Goal: Task Accomplishment & Management: Manage account settings

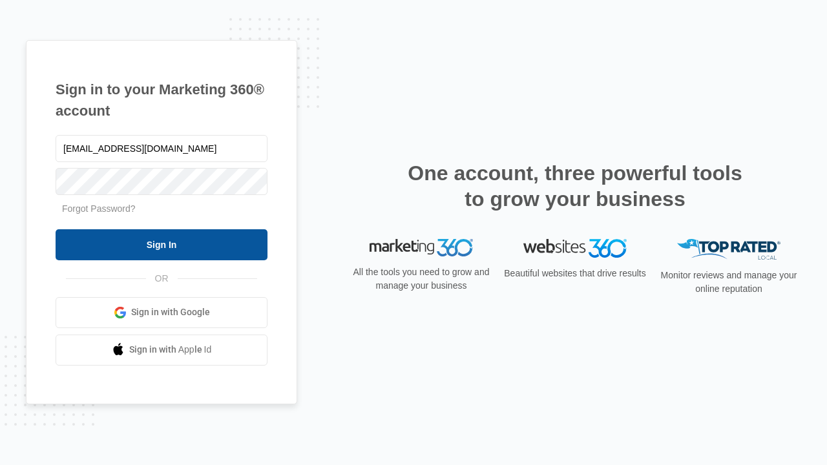
click at [162, 244] on input "Sign In" at bounding box center [162, 244] width 212 height 31
